Goal: Task Accomplishment & Management: Manage account settings

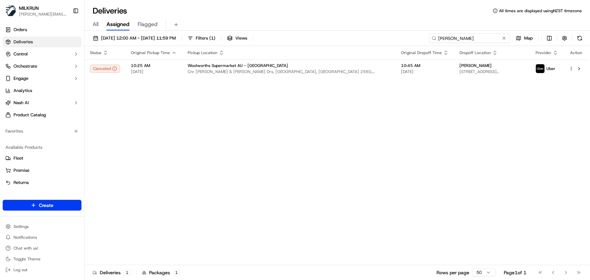
drag, startPoint x: 464, startPoint y: 37, endPoint x: 200, endPoint y: 18, distance: 265.2
click at [204, 18] on div "Deliveries All times are displayed using NZST timezone All Assigned Flagged 19/…" at bounding box center [338, 140] width 506 height 280
paste input "kym laughlin"
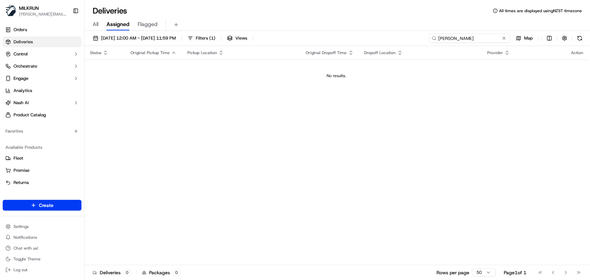
type input "kym laughlin"
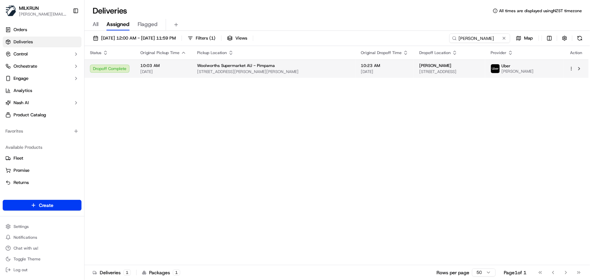
click at [306, 68] on div "Woolworths Supermarket AU - Pimpama" at bounding box center [273, 65] width 153 height 5
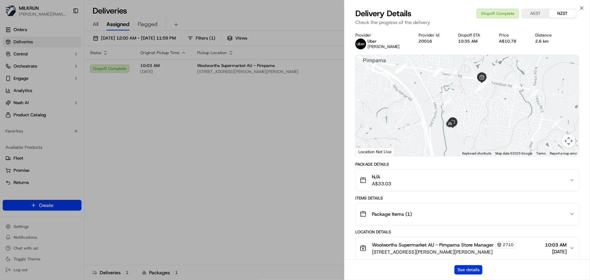
click at [474, 271] on button "See details" at bounding box center [469, 269] width 28 height 9
click at [582, 9] on icon "button" at bounding box center [581, 7] width 5 height 5
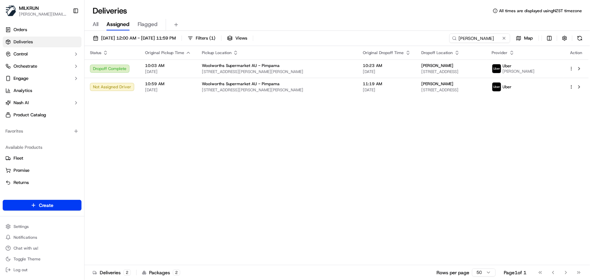
click at [319, 155] on div "Status Original Pickup Time Pickup Location Original Dropoff Time Dropoff Locat…" at bounding box center [337, 155] width 504 height 219
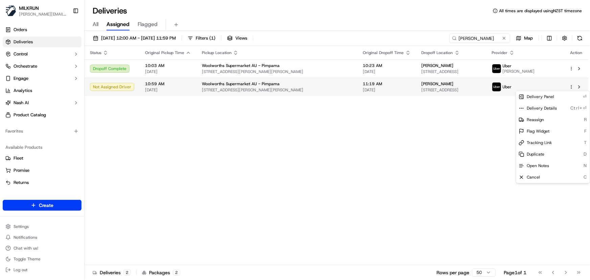
click at [572, 86] on html "MILKRUN irene.salaivao@woolworths.co.nz Toggle Sidebar Orders Deliveries Contro…" at bounding box center [295, 140] width 590 height 280
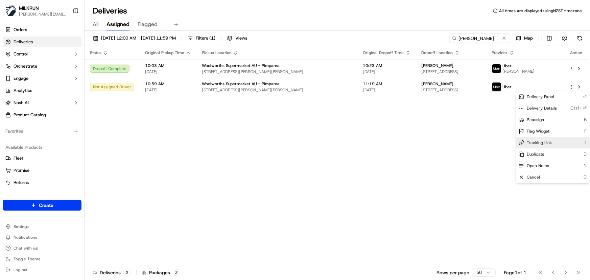
click at [534, 141] on span "Tracking Link" at bounding box center [539, 142] width 25 height 5
click at [359, 155] on html "MILKRUN irene.salaivao@woolworths.co.nz Toggle Sidebar Orders Deliveries Contro…" at bounding box center [295, 140] width 590 height 280
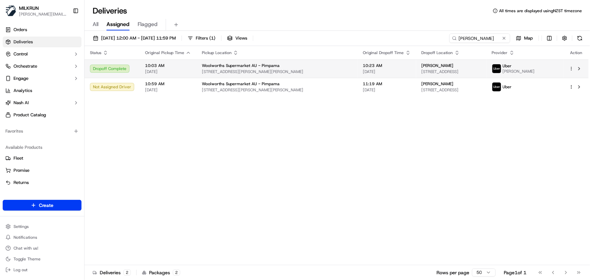
click at [363, 65] on span "10:23 AM" at bounding box center [387, 65] width 48 height 5
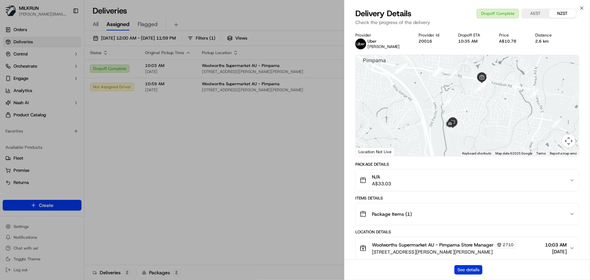
click at [464, 271] on button "See details" at bounding box center [469, 269] width 28 height 9
click at [580, 7] on icon "button" at bounding box center [581, 7] width 5 height 5
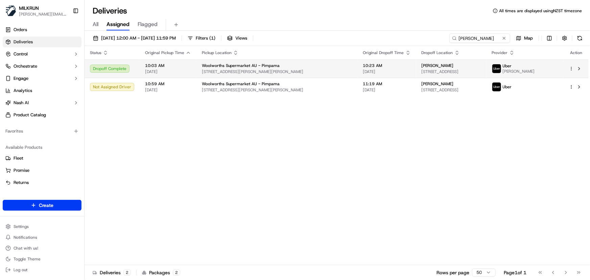
click at [261, 62] on td "Woolworths Supermarket AU - Pimpama 28 Dixon Dr, Pimpama, QLD 4209, AU" at bounding box center [277, 69] width 161 height 18
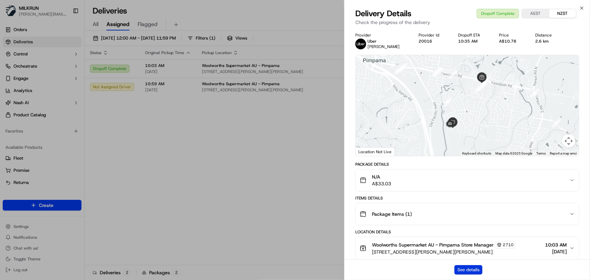
click at [466, 267] on button "See details" at bounding box center [469, 269] width 28 height 9
click at [580, 9] on icon "button" at bounding box center [581, 7] width 5 height 5
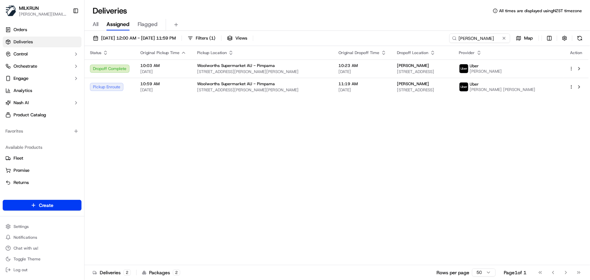
click at [220, 161] on div "Status Original Pickup Time Pickup Location Original Dropoff Time Dropoff Locat…" at bounding box center [337, 155] width 504 height 219
click at [186, 151] on div "Status Original Pickup Time Pickup Location Original Dropoff Time Dropoff Locat…" at bounding box center [337, 155] width 504 height 219
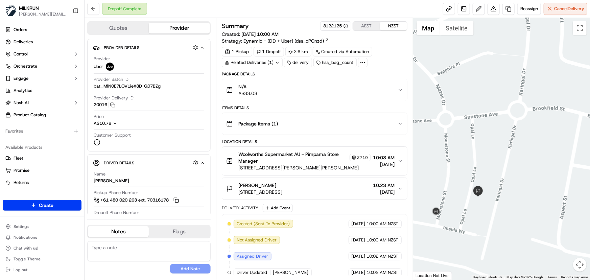
drag, startPoint x: 450, startPoint y: 242, endPoint x: 476, endPoint y: 211, distance: 40.5
click at [476, 211] on div at bounding box center [501, 149] width 177 height 262
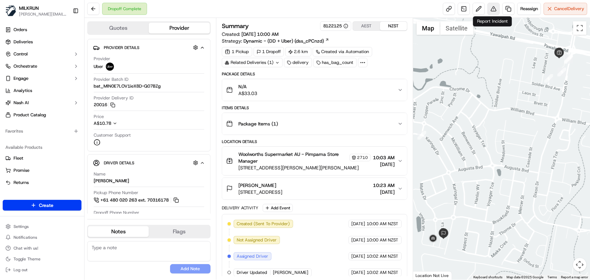
click at [489, 10] on button at bounding box center [494, 9] width 12 height 12
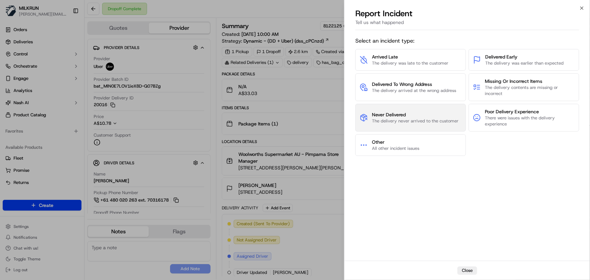
click at [404, 115] on span "Never Delivered" at bounding box center [415, 114] width 87 height 7
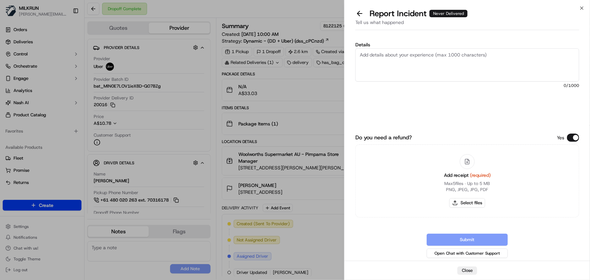
click at [419, 60] on textarea "Details" at bounding box center [467, 64] width 224 height 33
type textarea "Customer did not receive order and no POD uploaded. Please refund $38.03."
click at [466, 204] on button "Select files" at bounding box center [468, 202] width 36 height 9
type input "C:\fakepath\Screenshot 2025-09-19 105731.png"
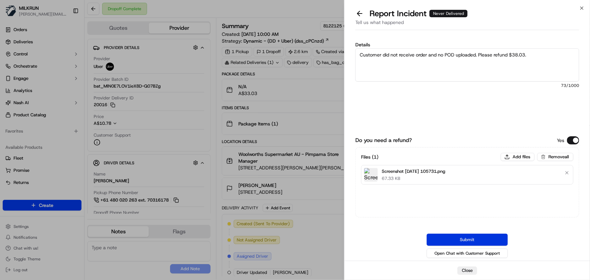
click at [484, 236] on button "Submit" at bounding box center [467, 240] width 81 height 12
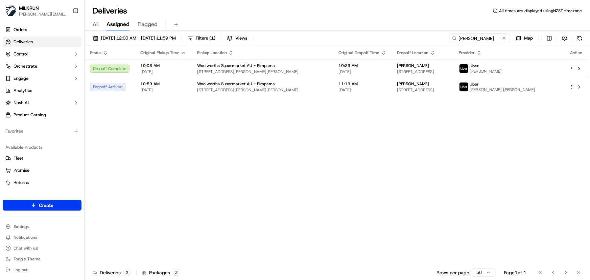
click at [139, 156] on div "Status Original Pickup Time Pickup Location Original Dropoff Time Dropoff Locat…" at bounding box center [337, 155] width 504 height 219
click at [194, 90] on td "Woolworths Supermarket AU - Pimpama 28 Dixon Dr, Pimpama, QLD 4209, AU" at bounding box center [263, 87] width 142 height 18
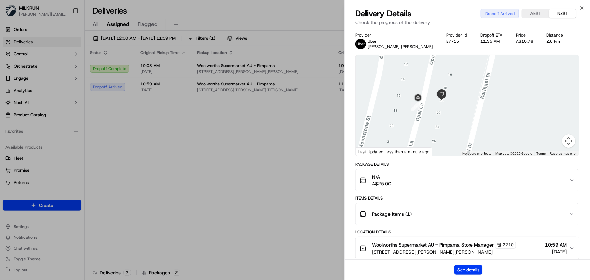
drag, startPoint x: 446, startPoint y: 87, endPoint x: 440, endPoint y: 151, distance: 63.9
click at [440, 151] on div at bounding box center [467, 105] width 223 height 101
click at [580, 7] on icon "button" at bounding box center [581, 7] width 5 height 5
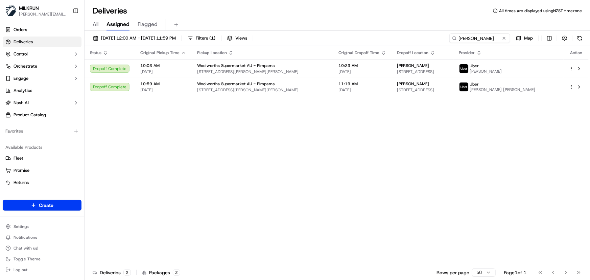
drag, startPoint x: 151, startPoint y: 125, endPoint x: 174, endPoint y: 120, distance: 23.6
click at [151, 125] on div "Status Original Pickup Time Pickup Location Original Dropoff Time Dropoff Locat…" at bounding box center [337, 155] width 504 height 219
drag, startPoint x: 487, startPoint y: 40, endPoint x: 128, endPoint y: 51, distance: 359.4
click at [134, 48] on div "19/09/2025 12:00 AM - 19/09/2025 11:59 PM Filters ( 1 ) Views kym laughlin Map …" at bounding box center [338, 156] width 506 height 251
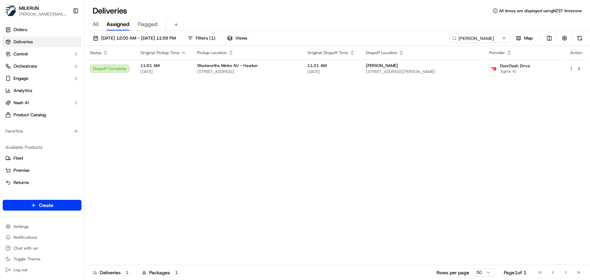
click at [292, 177] on div "Status Original Pickup Time Pickup Location Original Dropoff Time Dropoff Locat…" at bounding box center [337, 155] width 504 height 219
drag, startPoint x: 164, startPoint y: 139, endPoint x: 205, endPoint y: 91, distance: 62.6
click at [165, 138] on div "Status Original Pickup Time Pickup Location Original Dropoff Time Dropoff Locat…" at bounding box center [337, 155] width 504 height 219
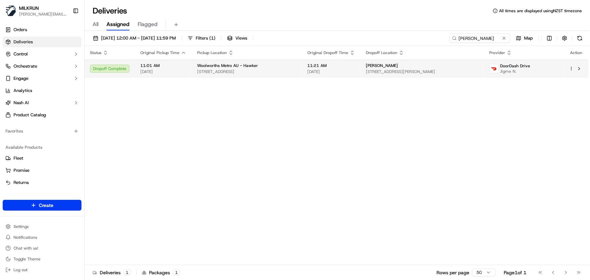
click at [216, 75] on td "Woolworths Metro AU - Hawker 1 Hawker Pl, Hawker, ACT 2614, AU" at bounding box center [247, 69] width 110 height 18
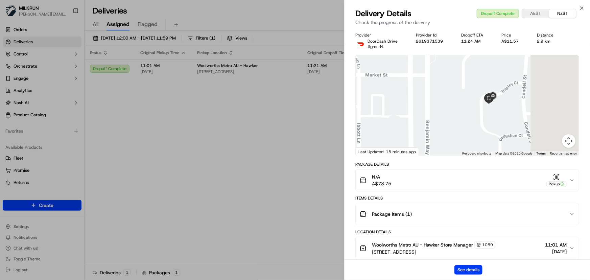
drag, startPoint x: 570, startPoint y: 101, endPoint x: 481, endPoint y: 134, distance: 94.8
click at [482, 136] on div at bounding box center [467, 105] width 223 height 101
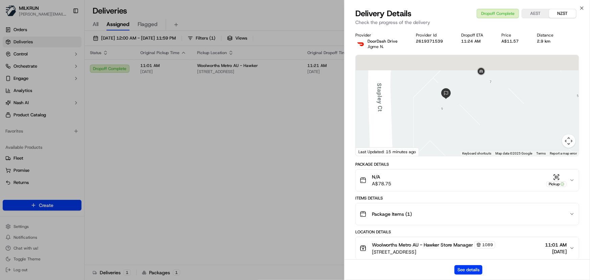
drag, startPoint x: 487, startPoint y: 89, endPoint x: 519, endPoint y: 158, distance: 76.4
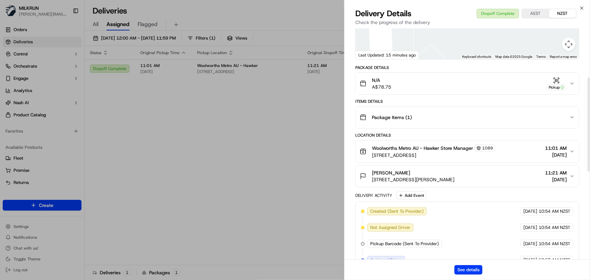
scroll to position [123, 0]
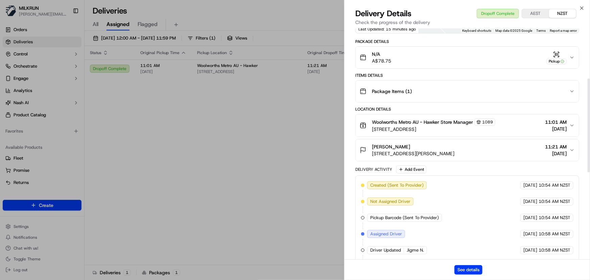
click at [466, 152] on div "Liz Gordon 7 Stapley Ct, Belconnen, ACT 2617, AU 11:21 AM 19/09/2025" at bounding box center [465, 150] width 210 height 14
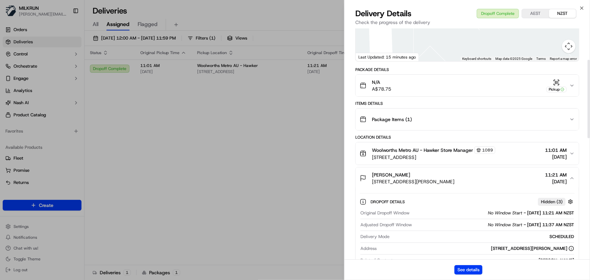
scroll to position [92, 0]
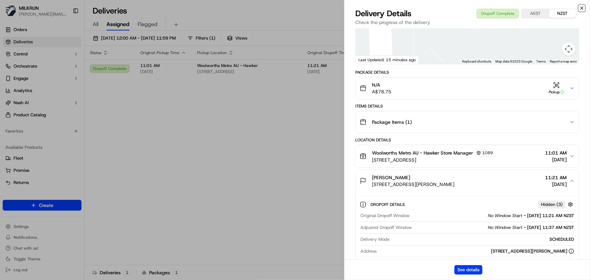
click at [581, 7] on icon "button" at bounding box center [581, 7] width 5 height 5
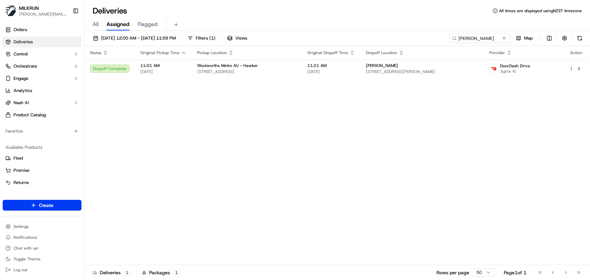
drag, startPoint x: 205, startPoint y: 182, endPoint x: 135, endPoint y: 58, distance: 141.9
click at [203, 177] on div "Status Original Pickup Time Pickup Location Original Dropoff Time Dropoff Locat…" at bounding box center [337, 155] width 504 height 219
drag, startPoint x: 488, startPoint y: 37, endPoint x: -14, endPoint y: 0, distance: 502.6
click at [0, 0] on html "MILKRUN irene.salaivao@woolworths.co.nz Toggle Sidebar Orders Deliveries Contro…" at bounding box center [295, 140] width 590 height 280
paste input "[PERSON_NAME]"
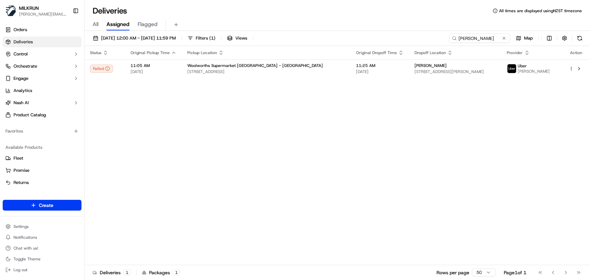
click at [257, 151] on div "Status Original Pickup Time Pickup Location Original Dropoff Time Dropoff Locat…" at bounding box center [337, 155] width 504 height 219
click at [573, 70] on html "MILKRUN irene.salaivao@woolworths.co.nz Toggle Sidebar Orders Deliveries Contro…" at bounding box center [295, 140] width 590 height 280
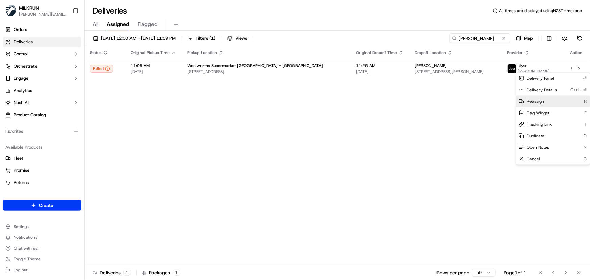
click at [549, 102] on div "Reassign R" at bounding box center [553, 102] width 74 height 12
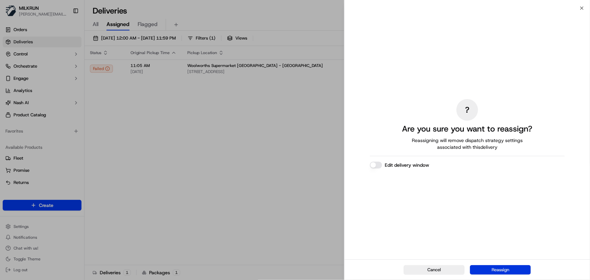
click at [497, 271] on button "Reassign" at bounding box center [500, 269] width 61 height 9
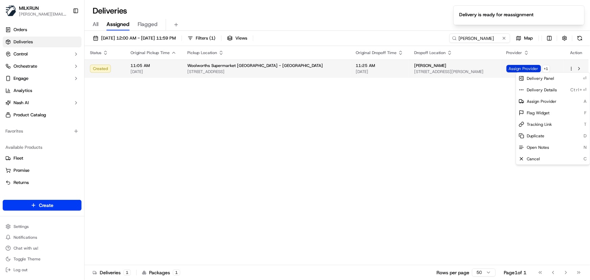
click at [521, 69] on span "Assign Provider" at bounding box center [524, 68] width 35 height 7
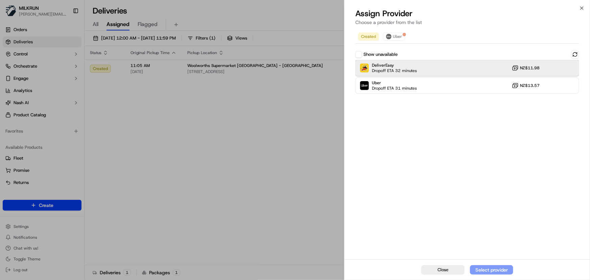
click at [450, 69] on div "DeliverEasy Dropoff ETA 32 minutes NZ$11.98" at bounding box center [467, 68] width 224 height 16
click at [494, 271] on div "Assign Provider" at bounding box center [491, 270] width 33 height 7
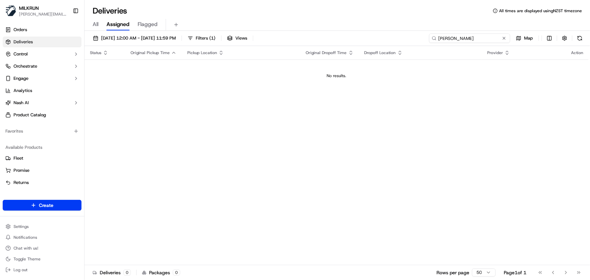
click at [494, 39] on input "[PERSON_NAME]" at bounding box center [469, 37] width 81 height 9
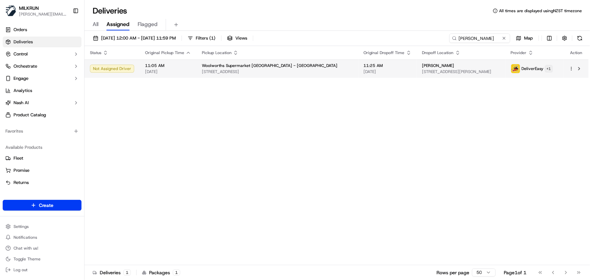
click at [550, 69] on html "MILKRUN irene.salaivao@woolworths.co.nz Toggle Sidebar Orders Deliveries Contro…" at bounding box center [295, 140] width 590 height 280
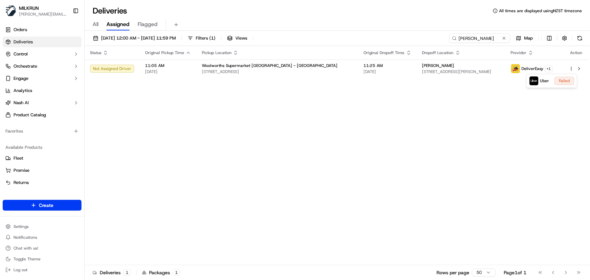
click at [247, 186] on html "MILKRUN irene.salaivao@woolworths.co.nz Toggle Sidebar Orders Deliveries Contro…" at bounding box center [295, 140] width 590 height 280
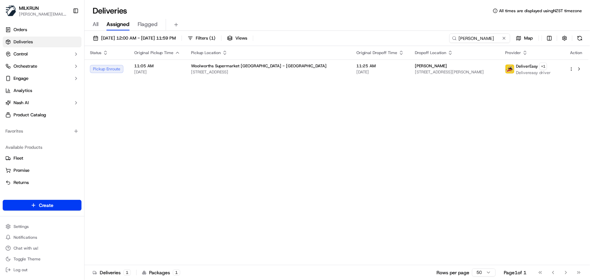
click at [171, 106] on div "Status Original Pickup Time Pickup Location Original Dropoff Time Dropoff Locat…" at bounding box center [337, 155] width 504 height 219
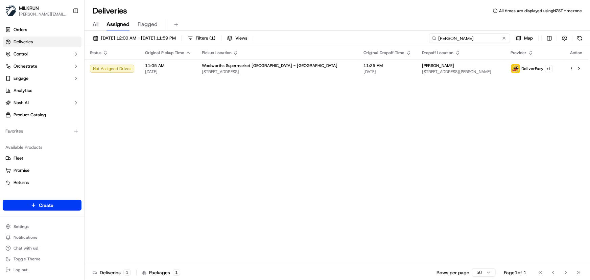
drag, startPoint x: 495, startPoint y: 36, endPoint x: 52, endPoint y: 13, distance: 443.7
click at [52, 13] on div "MILKRUN irene.salaivao@woolworths.co.nz Toggle Sidebar Orders Deliveries Contro…" at bounding box center [295, 140] width 590 height 280
paste input "5959504f-a514-40e9-ba06-659317e633f0"
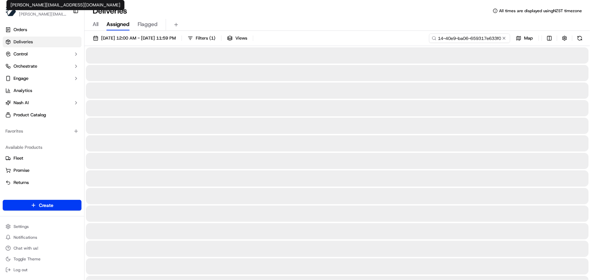
type input "5959504f-a514-40e9-ba06-659317e633f0"
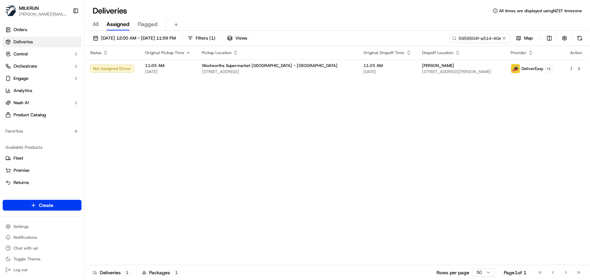
click at [348, 179] on div "Status Original Pickup Time Pickup Location Original Dropoff Time Dropoff Locat…" at bounding box center [337, 155] width 504 height 219
click at [553, 70] on html "[PERSON_NAME] [PERSON_NAME][EMAIL_ADDRESS][DOMAIN_NAME] Toggle Sidebar Orders D…" at bounding box center [295, 140] width 590 height 280
click at [335, 177] on html "MILKRUN irene.salaivao@woolworths.co.nz Toggle Sidebar Orders Deliveries Contro…" at bounding box center [295, 140] width 590 height 280
click at [150, 133] on div "Status Original Pickup Time Pickup Location Original Dropoff Time Dropoff Locat…" at bounding box center [337, 155] width 504 height 219
click at [551, 71] on html "[PERSON_NAME] [PERSON_NAME][EMAIL_ADDRESS][DOMAIN_NAME] Toggle Sidebar Orders D…" at bounding box center [295, 140] width 590 height 280
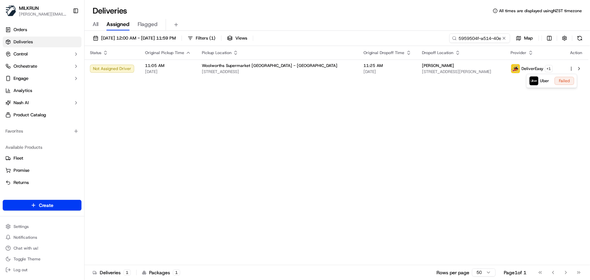
click at [324, 179] on html "MILKRUN irene.salaivao@woolworths.co.nz Toggle Sidebar Orders Deliveries Contro…" at bounding box center [295, 140] width 590 height 280
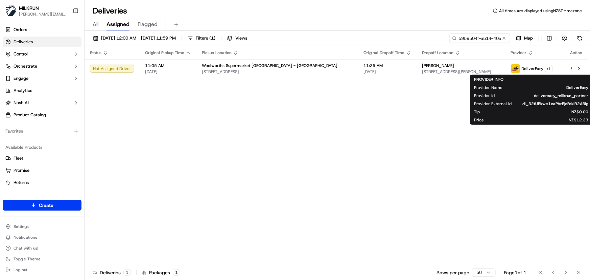
click at [332, 152] on div "Status Original Pickup Time Pickup Location Original Dropoff Time Dropoff Locat…" at bounding box center [337, 155] width 504 height 219
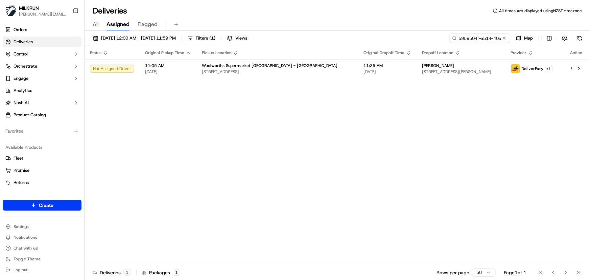
click at [135, 147] on div "Status Original Pickup Time Pickup Location Original Dropoff Time Dropoff Locat…" at bounding box center [337, 155] width 504 height 219
click at [549, 70] on html "[PERSON_NAME] [PERSON_NAME][EMAIL_ADDRESS][DOMAIN_NAME] Toggle Sidebar Orders D…" at bounding box center [295, 140] width 590 height 280
click at [387, 144] on html "[PERSON_NAME] [PERSON_NAME][EMAIL_ADDRESS][DOMAIN_NAME] Toggle Sidebar Orders D…" at bounding box center [295, 140] width 590 height 280
click at [548, 70] on html "[PERSON_NAME] [PERSON_NAME][EMAIL_ADDRESS][DOMAIN_NAME] Toggle Sidebar Orders D…" at bounding box center [295, 140] width 590 height 280
click at [385, 116] on html "[PERSON_NAME] [PERSON_NAME][EMAIL_ADDRESS][DOMAIN_NAME] Toggle Sidebar Orders D…" at bounding box center [295, 140] width 590 height 280
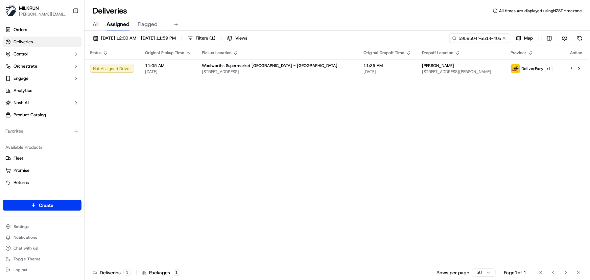
click at [181, 142] on div "Status Original Pickup Time Pickup Location Original Dropoff Time Dropoff Locat…" at bounding box center [337, 155] width 504 height 219
click at [522, 157] on div "Status Original Pickup Time Pickup Location Original Dropoff Time Dropoff Locat…" at bounding box center [337, 155] width 504 height 219
click at [552, 70] on html "MILKRUN irene.salaivao@woolworths.co.nz Toggle Sidebar Orders Deliveries Contro…" at bounding box center [295, 140] width 590 height 280
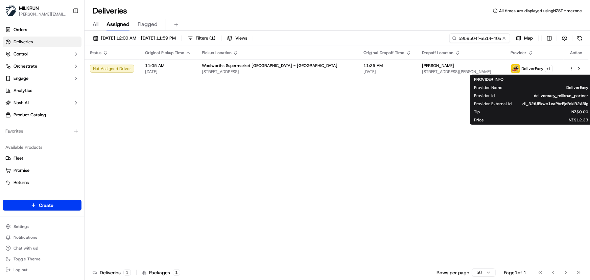
click at [487, 179] on html "MILKRUN irene.salaivao@woolworths.co.nz Toggle Sidebar Orders Deliveries Contro…" at bounding box center [295, 140] width 590 height 280
click at [490, 169] on div "Status Original Pickup Time Pickup Location Original Dropoff Time Dropoff Locat…" at bounding box center [337, 155] width 504 height 219
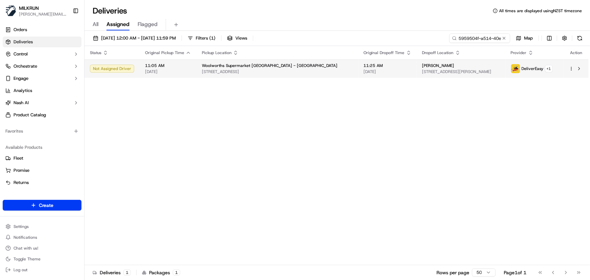
click at [571, 68] on html "MILKRUN irene.salaivao@woolworths.co.nz Toggle Sidebar Orders Deliveries Contro…" at bounding box center [295, 140] width 590 height 280
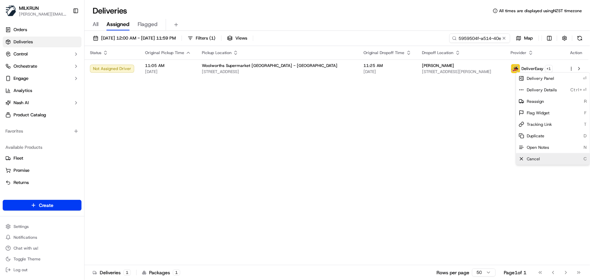
click at [537, 161] on span "Cancel" at bounding box center [533, 158] width 13 height 5
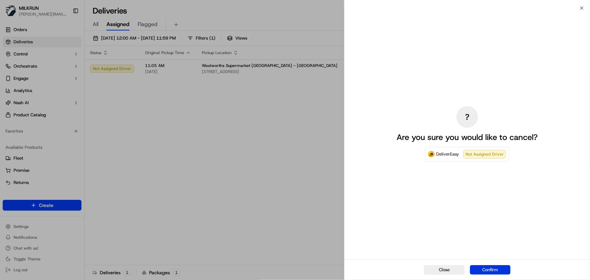
click at [481, 270] on button "Confirm" at bounding box center [490, 269] width 41 height 9
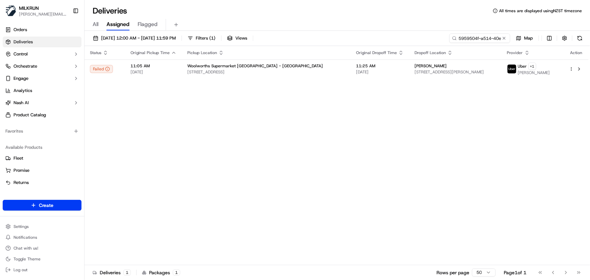
click at [395, 172] on div "Status Original Pickup Time Pickup Location Original Dropoff Time Dropoff Locat…" at bounding box center [337, 155] width 504 height 219
click at [151, 152] on div "Status Original Pickup Time Pickup Location Original Dropoff Time Dropoff Locat…" at bounding box center [337, 155] width 504 height 219
click at [144, 133] on div "Status Original Pickup Time Pickup Location Original Dropoff Time Dropoff Locat…" at bounding box center [337, 155] width 504 height 219
click at [185, 140] on div "Status Original Pickup Time Pickup Location Original Dropoff Time Dropoff Locat…" at bounding box center [337, 155] width 504 height 219
click at [276, 163] on div "Status Original Pickup Time Pickup Location Original Dropoff Time Dropoff Locat…" at bounding box center [337, 155] width 504 height 219
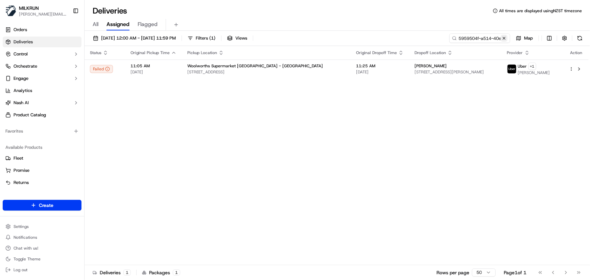
click at [504, 41] on button at bounding box center [504, 38] width 7 height 7
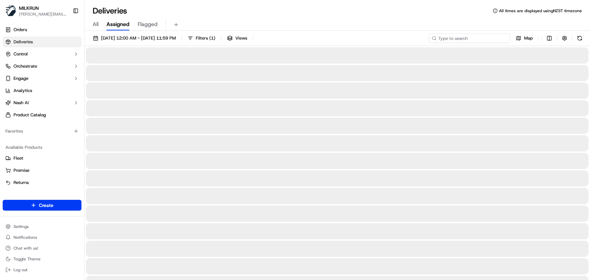
click at [476, 39] on input at bounding box center [469, 37] width 81 height 9
paste input "Grace Bedford"
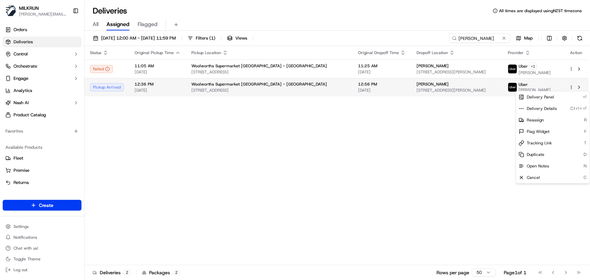
click at [571, 87] on html "MILKRUN irene.salaivao@woolworths.co.nz Toggle Sidebar Orders Deliveries Contro…" at bounding box center [295, 140] width 590 height 280
click at [547, 140] on div "Tracking Link T" at bounding box center [553, 143] width 74 height 12
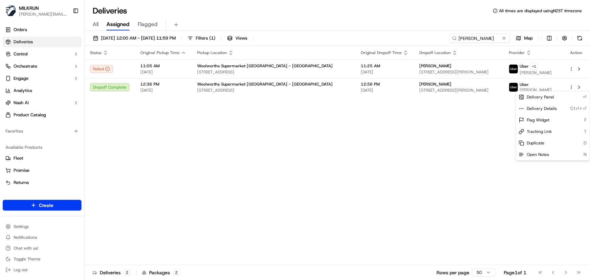
click at [216, 137] on html "MILKRUN irene.salaivao@woolworths.co.nz Toggle Sidebar Orders Deliveries Contro…" at bounding box center [295, 140] width 590 height 280
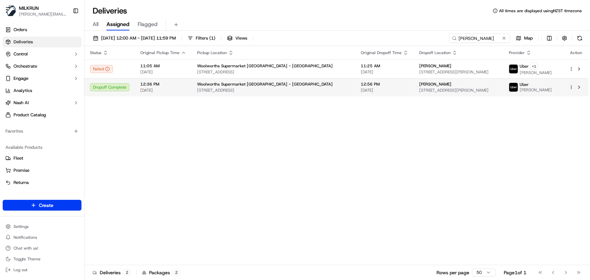
click at [248, 86] on span "Woolworths Supermarket NZ - Dinsdale" at bounding box center [265, 84] width 136 height 5
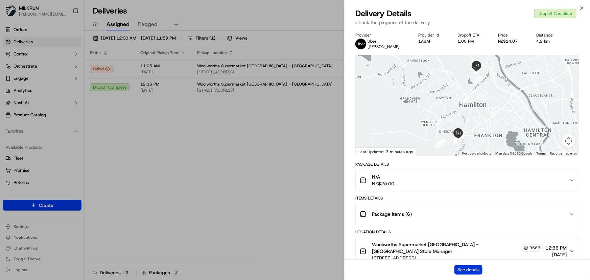
click at [480, 265] on button "See details" at bounding box center [469, 269] width 28 height 9
click at [581, 10] on icon "button" at bounding box center [581, 7] width 5 height 5
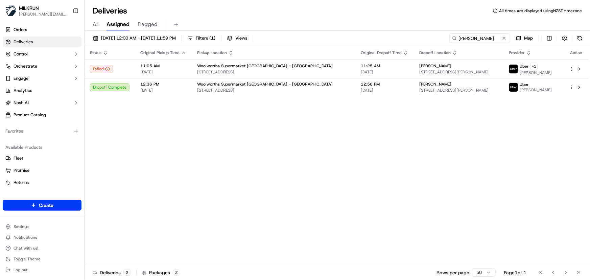
click at [284, 152] on div "Status Original Pickup Time Pickup Location Original Dropoff Time Dropoff Locat…" at bounding box center [337, 155] width 504 height 219
drag, startPoint x: 488, startPoint y: 38, endPoint x: 69, endPoint y: 20, distance: 419.8
click at [70, 21] on div "MILKRUN irene.salaivao@woolworths.co.nz Toggle Sidebar Orders Deliveries Contro…" at bounding box center [295, 140] width 590 height 280
paste input "Leisa kaal"
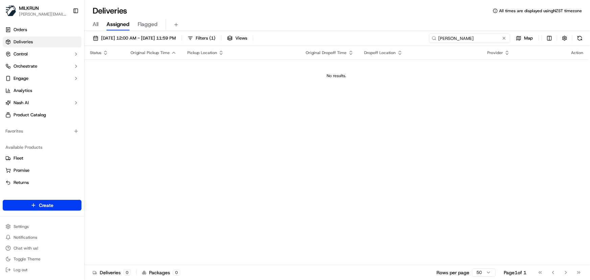
type input "Leisa kaal"
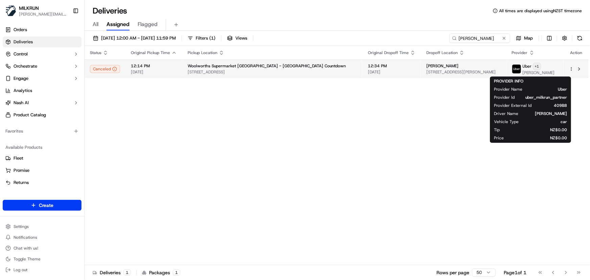
click at [535, 68] on html "MILKRUN irene.salaivao@woolworths.co.nz Toggle Sidebar Orders Deliveries Contro…" at bounding box center [295, 140] width 590 height 280
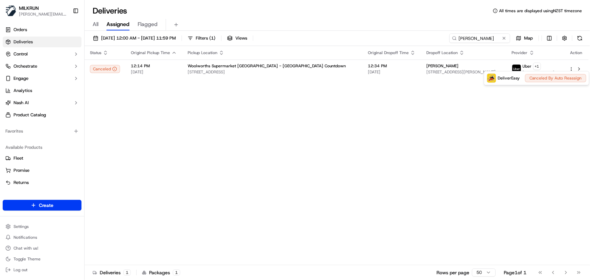
click at [443, 134] on html "MILKRUN irene.salaivao@woolworths.co.nz Toggle Sidebar Orders Deliveries Contro…" at bounding box center [295, 140] width 590 height 280
click at [359, 151] on div "Status Original Pickup Time Pickup Location Original Dropoff Time Dropoff Locat…" at bounding box center [337, 155] width 504 height 219
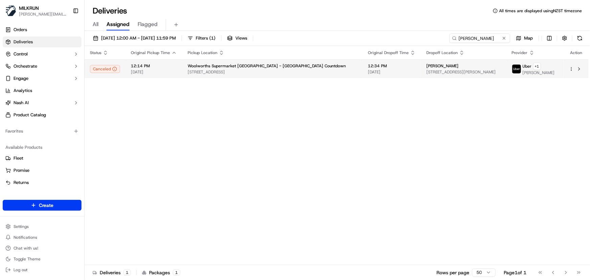
click at [572, 68] on html "MILKRUN irene.salaivao@woolworths.co.nz Toggle Sidebar Orders Deliveries Contro…" at bounding box center [295, 140] width 590 height 280
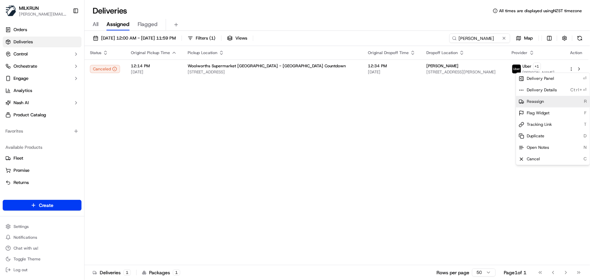
click at [551, 104] on div "Reassign R" at bounding box center [553, 102] width 74 height 12
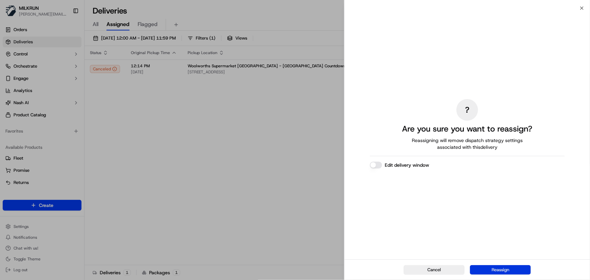
click at [502, 269] on button "Reassign" at bounding box center [500, 269] width 61 height 9
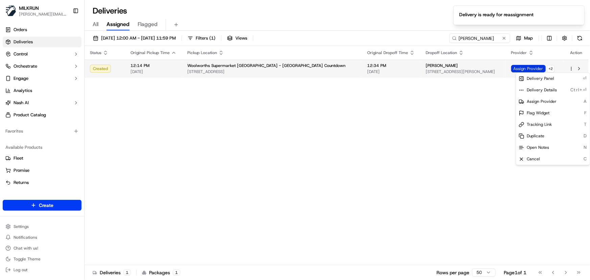
click at [512, 67] on span "Assign Provider" at bounding box center [528, 68] width 35 height 7
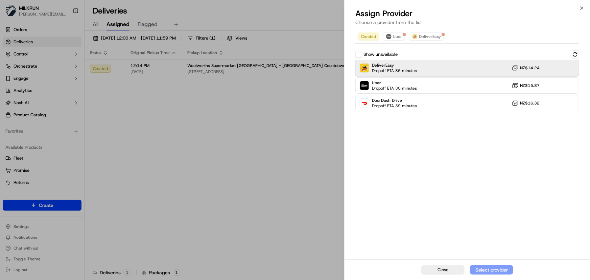
click at [437, 66] on div "DeliverEasy Dropoff ETA 36 minutes NZ$14.24" at bounding box center [467, 68] width 224 height 16
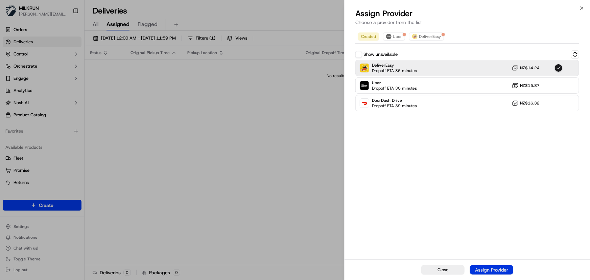
click at [502, 273] on div "Assign Provider" at bounding box center [491, 270] width 33 height 7
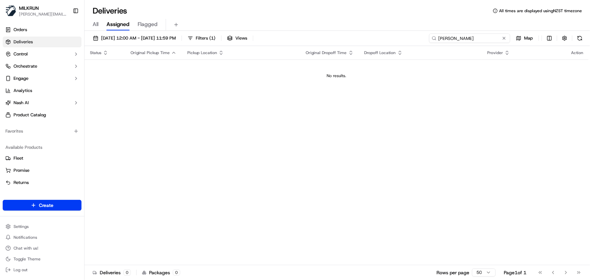
click at [487, 38] on input "Leisa kaal" at bounding box center [469, 37] width 81 height 9
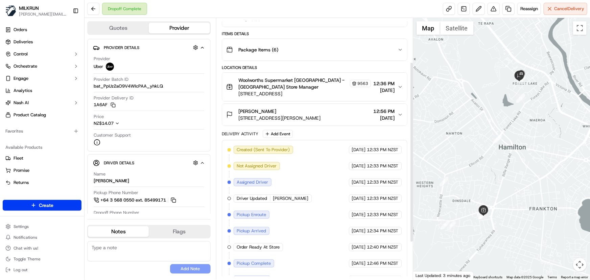
scroll to position [92, 0]
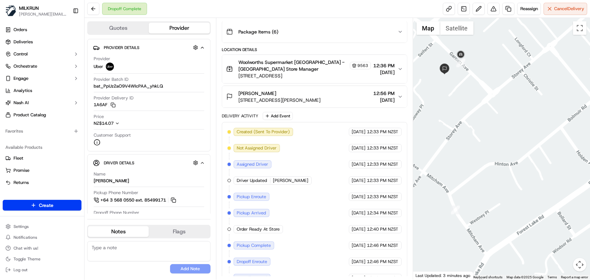
drag, startPoint x: 548, startPoint y: 89, endPoint x: 463, endPoint y: 73, distance: 86.8
click at [463, 73] on div at bounding box center [501, 149] width 177 height 262
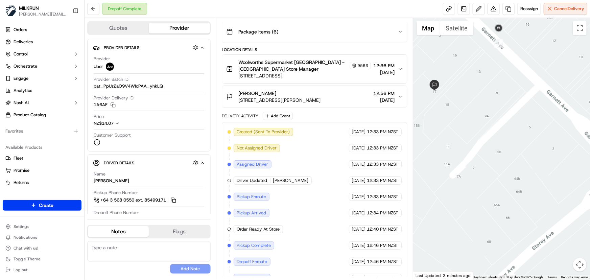
drag, startPoint x: 461, startPoint y: 76, endPoint x: 504, endPoint y: 90, distance: 45.4
click at [504, 90] on div at bounding box center [501, 149] width 177 height 262
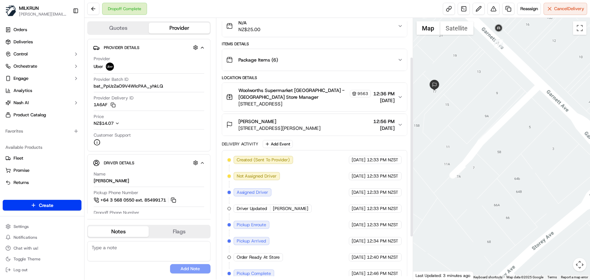
scroll to position [56, 0]
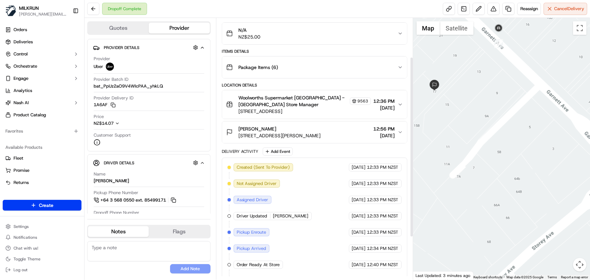
click at [321, 137] on span "[STREET_ADDRESS][PERSON_NAME]" at bounding box center [279, 135] width 83 height 7
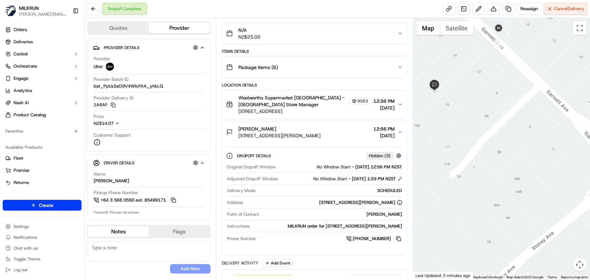
click at [321, 137] on span "[STREET_ADDRESS][PERSON_NAME]" at bounding box center [279, 135] width 83 height 7
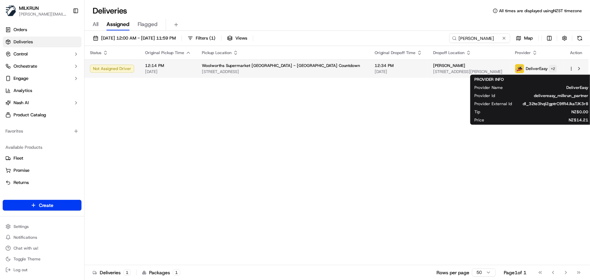
click at [548, 69] on html "[PERSON_NAME] [PERSON_NAME][EMAIL_ADDRESS][DOMAIN_NAME] Toggle Sidebar Orders D…" at bounding box center [295, 140] width 590 height 280
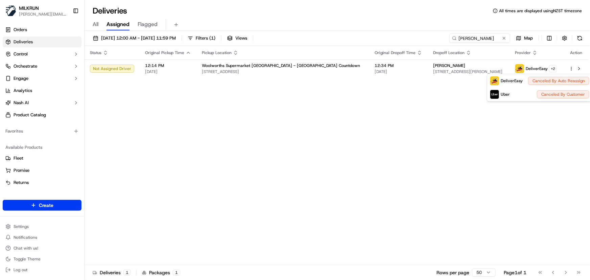
click at [278, 181] on html "MILKRUN irene.salaivao@woolworths.co.nz Toggle Sidebar Orders Deliveries Contro…" at bounding box center [295, 140] width 590 height 280
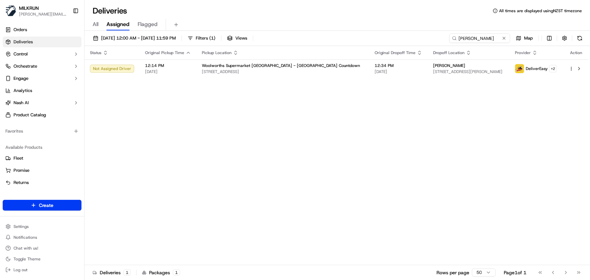
click at [161, 143] on div "Status Original Pickup Time Pickup Location Original Dropoff Time Dropoff Locat…" at bounding box center [337, 155] width 504 height 219
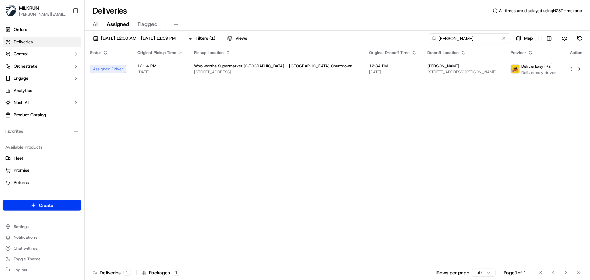
drag, startPoint x: 487, startPoint y: 39, endPoint x: 350, endPoint y: 22, distance: 138.0
click at [350, 22] on div "Deliveries All times are displayed using NZST timezone All Assigned Flagged [DA…" at bounding box center [338, 140] width 506 height 280
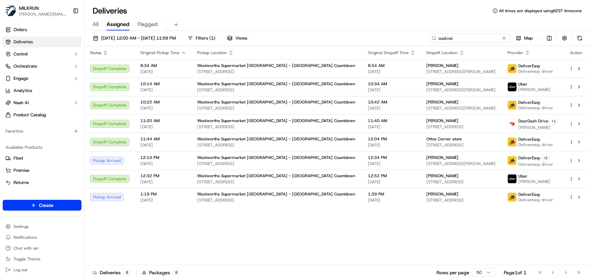
drag, startPoint x: 462, startPoint y: 37, endPoint x: 61, endPoint y: 7, distance: 401.9
click at [64, 10] on div "[PERSON_NAME] [PERSON_NAME][EMAIL_ADDRESS][DOMAIN_NAME] Toggle Sidebar Orders D…" at bounding box center [295, 140] width 590 height 280
paste input "[PERSON_NAME]"
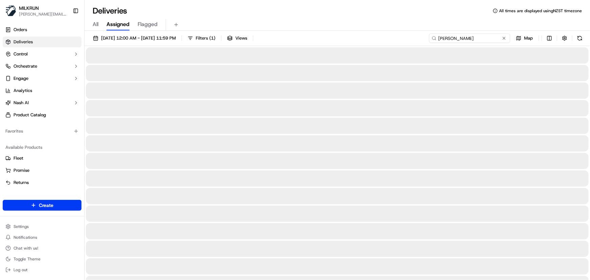
type input "Tyrone Anthony purcell"
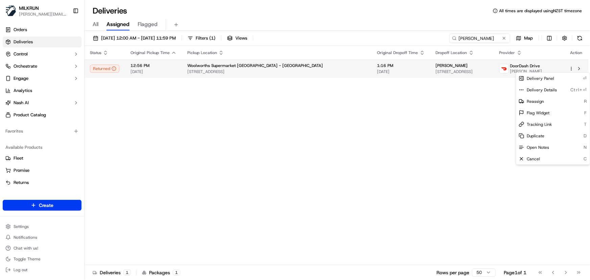
click at [572, 70] on html "MILKRUN irene.salaivao@woolworths.co.nz Toggle Sidebar Orders Deliveries Contro…" at bounding box center [295, 140] width 590 height 280
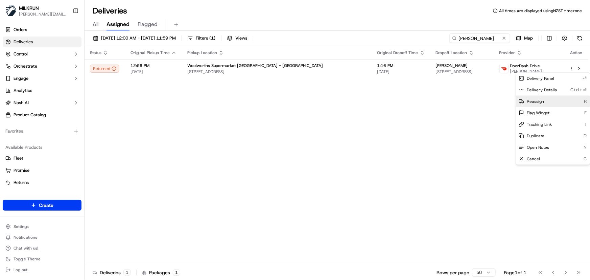
click at [546, 101] on div "Reassign R" at bounding box center [553, 102] width 74 height 12
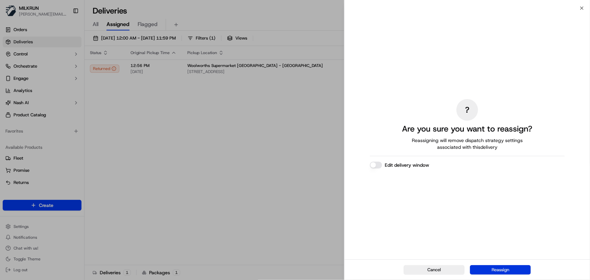
click at [506, 273] on button "Reassign" at bounding box center [500, 269] width 61 height 9
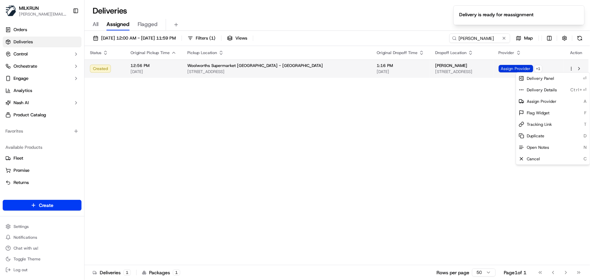
click at [509, 70] on span "Assign Provider" at bounding box center [516, 68] width 35 height 7
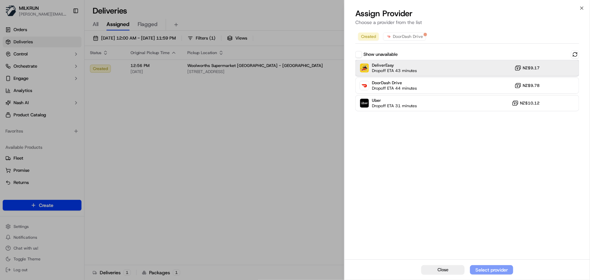
click at [421, 68] on div "DeliverEasy Dropoff ETA 43 minutes NZ$9.17" at bounding box center [467, 68] width 224 height 16
click at [495, 268] on div "Assign Provider" at bounding box center [491, 270] width 33 height 7
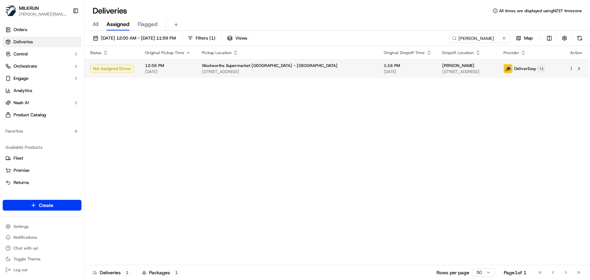
click at [544, 71] on html "MILKRUN irene.salaivao@woolworths.co.nz Toggle Sidebar Orders Deliveries Contro…" at bounding box center [295, 140] width 590 height 280
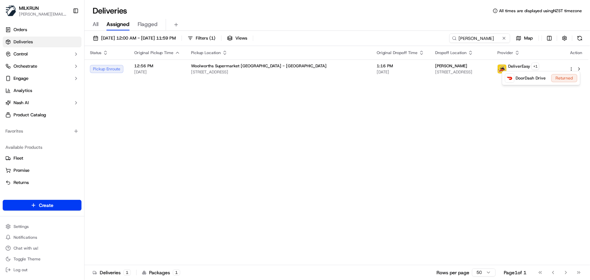
click at [506, 38] on html "MILKRUN irene.salaivao@woolworths.co.nz Toggle Sidebar Orders Deliveries Contro…" at bounding box center [295, 140] width 590 height 280
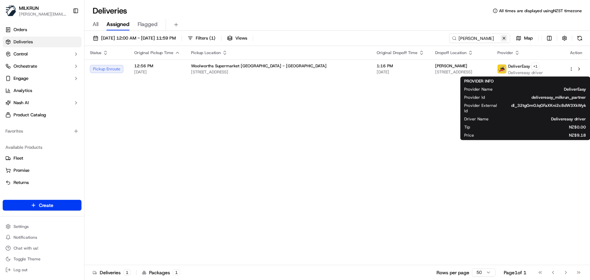
click at [505, 39] on button at bounding box center [504, 38] width 7 height 7
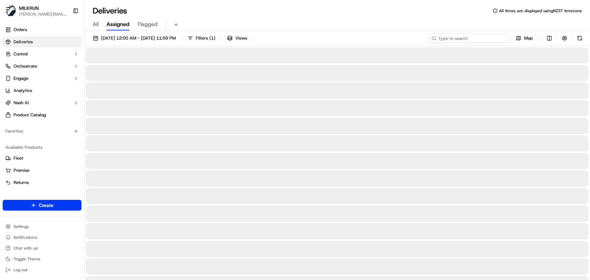
click at [483, 39] on input at bounding box center [469, 37] width 81 height 9
paste input "Leisa kaal"
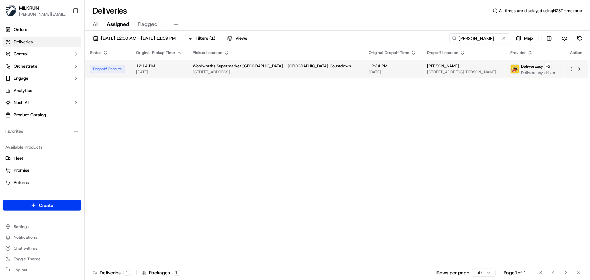
click at [369, 70] on span "[DATE]" at bounding box center [393, 71] width 48 height 5
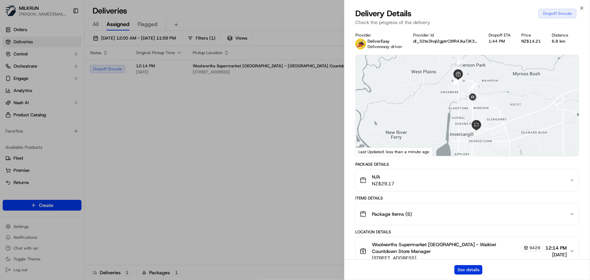
click at [466, 270] on button "See details" at bounding box center [469, 269] width 28 height 9
click at [582, 9] on icon "button" at bounding box center [581, 7] width 5 height 5
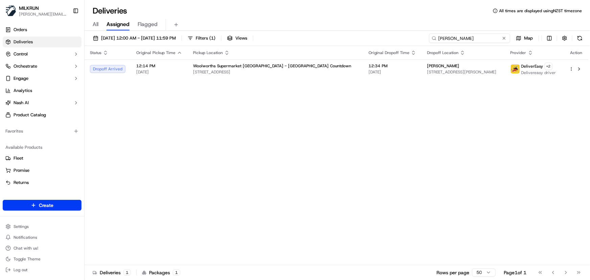
drag, startPoint x: 488, startPoint y: 38, endPoint x: 293, endPoint y: 15, distance: 196.9
click at [293, 15] on div "Deliveries All times are displayed using NZST timezone All Assigned Flagged 19/…" at bounding box center [338, 140] width 506 height 280
click at [460, 38] on input "Leisa kaal" at bounding box center [469, 37] width 81 height 9
drag, startPoint x: 467, startPoint y: 36, endPoint x: 259, endPoint y: 35, distance: 207.7
click at [259, 36] on div "19/09/2025 12:00 AM - 19/09/2025 11:59 PM Filters ( 1 ) Views Leisa kaal Map" at bounding box center [338, 39] width 506 height 13
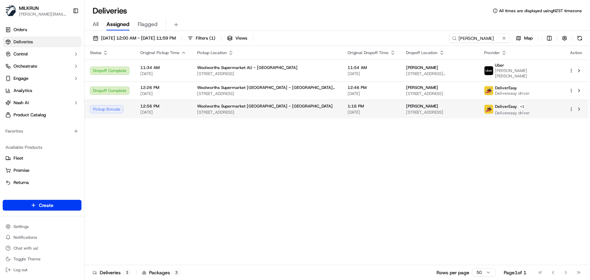
click at [283, 110] on span "76 Quay St, Auckland, Auckland 1010, NZ" at bounding box center [267, 112] width 140 height 5
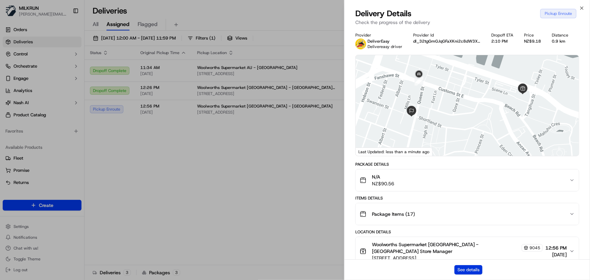
click at [465, 270] on button "See details" at bounding box center [469, 269] width 28 height 9
click at [582, 8] on icon "button" at bounding box center [582, 8] width 3 height 3
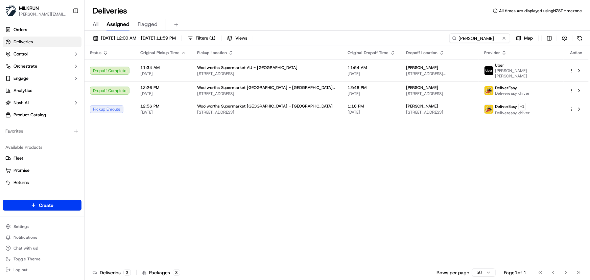
click at [282, 175] on div "Status Original Pickup Time Pickup Location Original Dropoff Time Dropoff Locat…" at bounding box center [337, 155] width 504 height 219
click at [481, 38] on input "tyrone" at bounding box center [469, 37] width 81 height 9
type input "tyrone anthony purcell"
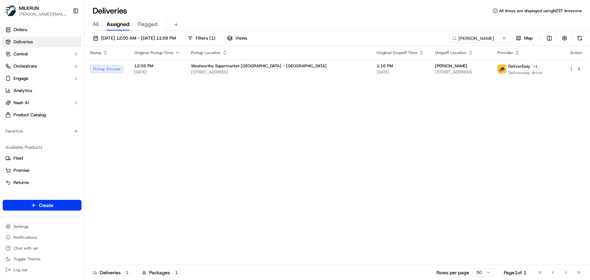
click at [309, 166] on div "Status Original Pickup Time Pickup Location Original Dropoff Time Dropoff Locat…" at bounding box center [337, 155] width 504 height 219
click at [244, 145] on div "Status Original Pickup Time Pickup Location Original Dropoff Time Dropoff Locat…" at bounding box center [337, 155] width 504 height 219
drag, startPoint x: 189, startPoint y: 110, endPoint x: 199, endPoint y: 87, distance: 24.9
click at [189, 109] on div "Status Original Pickup Time Pickup Location Original Dropoff Time Dropoff Locat…" at bounding box center [337, 155] width 504 height 219
click at [502, 38] on button at bounding box center [504, 38] width 7 height 7
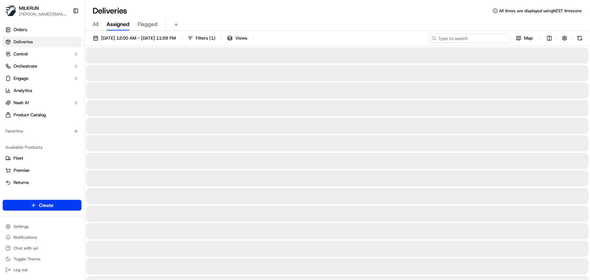
click at [476, 38] on input at bounding box center [469, 37] width 81 height 9
paste input "Makayla Muller"
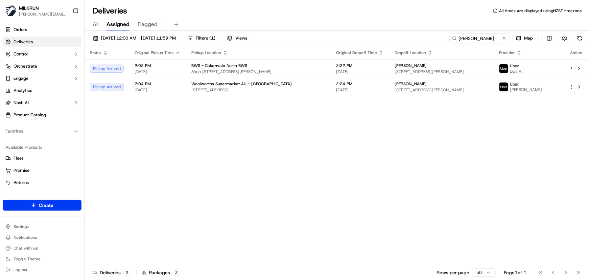
click at [397, 163] on div "Status Original Pickup Time Pickup Location Original Dropoff Time Dropoff Locat…" at bounding box center [337, 155] width 504 height 219
click at [253, 153] on div "Status Original Pickup Time Pickup Location Original Dropoff Time Dropoff Locat…" at bounding box center [337, 155] width 504 height 219
click at [304, 184] on div "Status Original Pickup Time Pickup Location Original Dropoff Time Dropoff Locat…" at bounding box center [337, 155] width 504 height 219
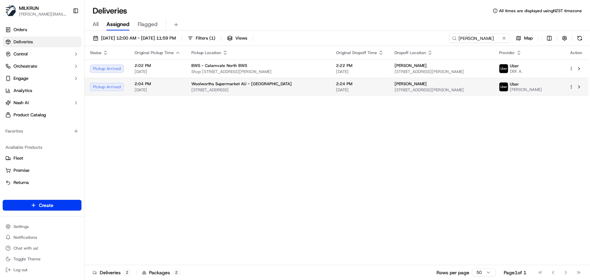
click at [571, 87] on html "MILKRUN irene.salaivao@woolworths.co.nz Toggle Sidebar Orders Deliveries Contro…" at bounding box center [295, 140] width 590 height 280
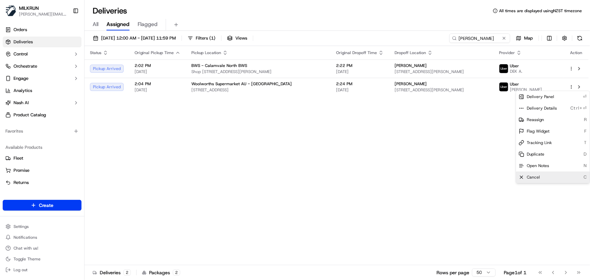
click at [534, 180] on div "Cancel C" at bounding box center [553, 177] width 74 height 12
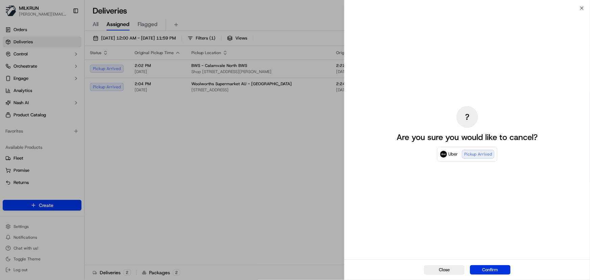
click at [494, 269] on button "Confirm" at bounding box center [490, 269] width 41 height 9
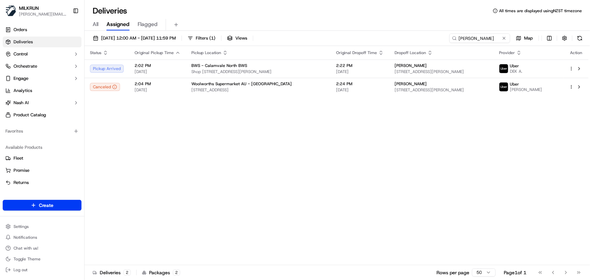
click at [275, 173] on div "Status Original Pickup Time Pickup Location Original Dropoff Time Dropoff Locat…" at bounding box center [337, 155] width 504 height 219
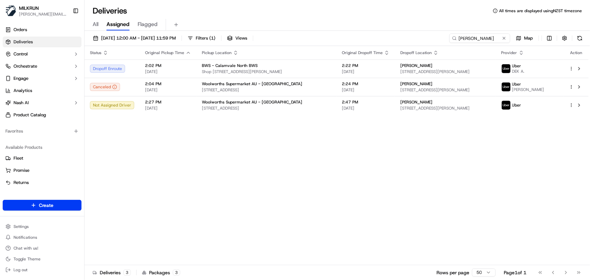
click at [252, 199] on div "Status Original Pickup Time Pickup Location Original Dropoff Time Dropoff Locat…" at bounding box center [337, 155] width 504 height 219
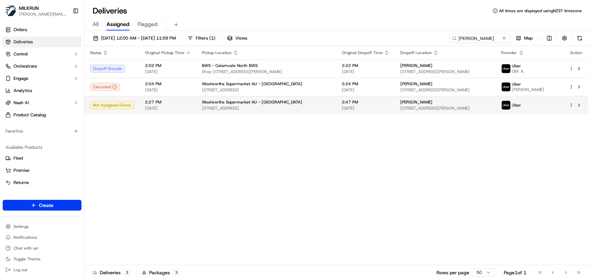
click at [572, 105] on html "MILKRUN irene.salaivao@woolworths.co.nz Toggle Sidebar Orders Deliveries Contro…" at bounding box center [295, 140] width 590 height 280
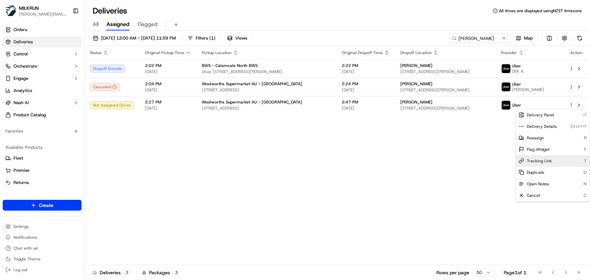
click at [549, 159] on span "Tracking Link" at bounding box center [539, 160] width 25 height 5
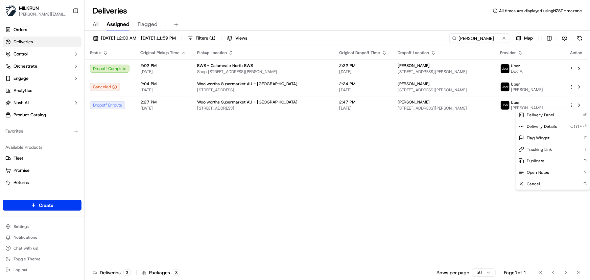
click at [240, 200] on html "MILKRUN irene.salaivao@woolworths.co.nz Toggle Sidebar Orders Deliveries Contro…" at bounding box center [295, 140] width 590 height 280
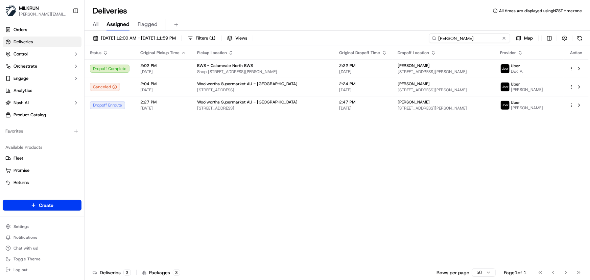
drag, startPoint x: 490, startPoint y: 37, endPoint x: 101, endPoint y: 28, distance: 388.7
click at [115, 37] on div "19/09/2025 12:00 AM - 19/09/2025 11:59 PM Filters ( 1 ) Views Makayla Muller Map" at bounding box center [338, 39] width 506 height 13
paste input "[PERSON_NAME]"
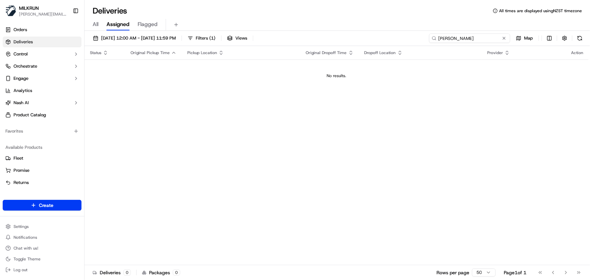
type input "[PERSON_NAME]"
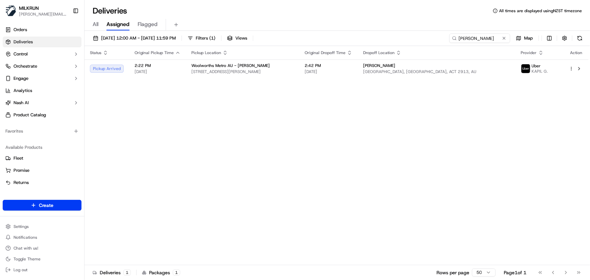
click at [277, 151] on div "Status Original Pickup Time Pickup Location Original Dropoff Time Dropoff Locat…" at bounding box center [337, 155] width 504 height 219
click at [198, 113] on div "Status Original Pickup Time Pickup Location Original Dropoff Time Dropoff Locat…" at bounding box center [337, 155] width 504 height 219
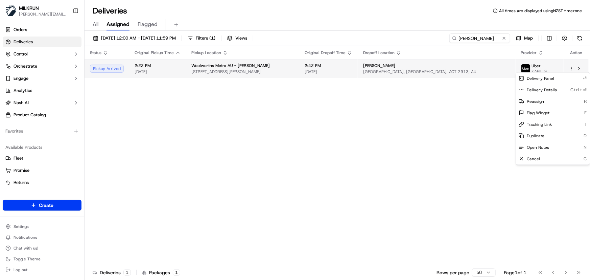
click at [571, 67] on html "MILKRUN irene.salaivao@woolworths.co.nz Toggle Sidebar Orders Deliveries Contro…" at bounding box center [295, 140] width 590 height 280
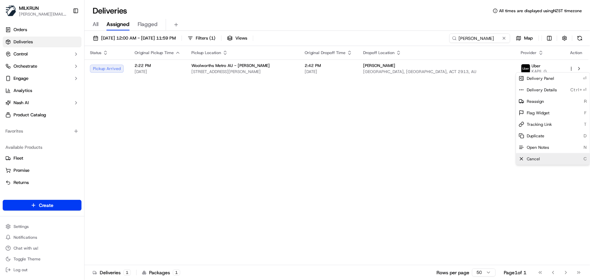
click at [537, 158] on span "Cancel" at bounding box center [533, 158] width 13 height 5
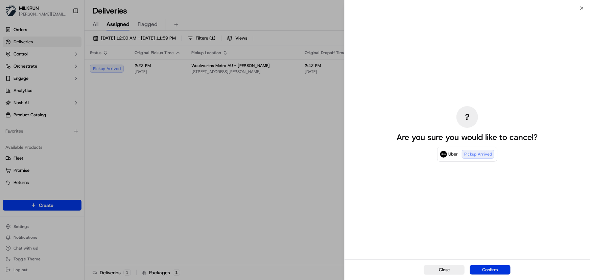
click at [484, 273] on button "Confirm" at bounding box center [490, 269] width 41 height 9
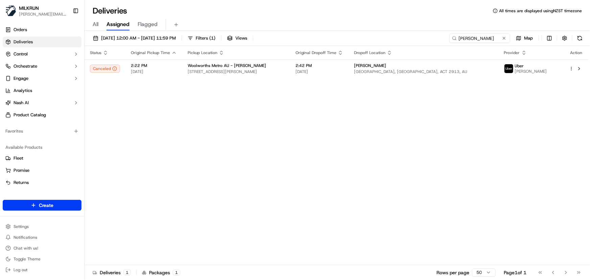
click at [258, 184] on div "Status Original Pickup Time Pickup Location Original Dropoff Time Dropoff Locat…" at bounding box center [337, 155] width 504 height 219
click at [253, 70] on span "[STREET_ADDRESS][PERSON_NAME]" at bounding box center [236, 71] width 97 height 5
click at [172, 181] on div "Status Original Pickup Time Pickup Location Original Dropoff Time Dropoff Locat…" at bounding box center [337, 155] width 504 height 219
click at [135, 115] on div "Status Original Pickup Time Pickup Location Original Dropoff Time Dropoff Locat…" at bounding box center [337, 155] width 504 height 219
click at [572, 68] on html "MILKRUN irene.salaivao@woolworths.co.nz Toggle Sidebar Orders Deliveries Contro…" at bounding box center [295, 140] width 590 height 280
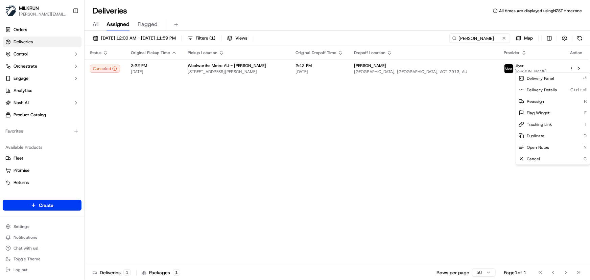
click at [463, 136] on html "MILKRUN irene.salaivao@woolworths.co.nz Toggle Sidebar Orders Deliveries Contro…" at bounding box center [295, 140] width 590 height 280
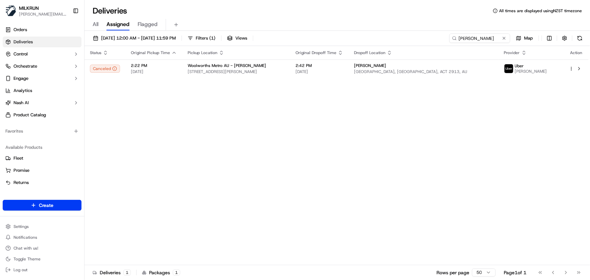
click at [162, 134] on div "Status Original Pickup Time Pickup Location Original Dropoff Time Dropoff Locat…" at bounding box center [337, 155] width 504 height 219
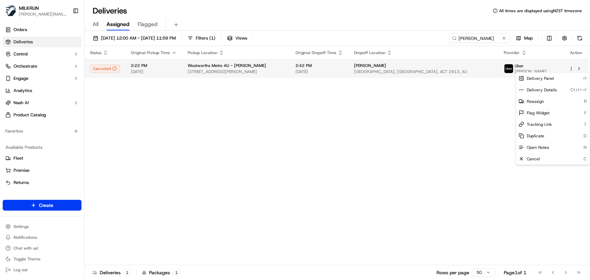
click at [571, 68] on html "MILKRUN irene.salaivao@woolworths.co.nz Toggle Sidebar Orders Deliveries Contro…" at bounding box center [295, 140] width 590 height 280
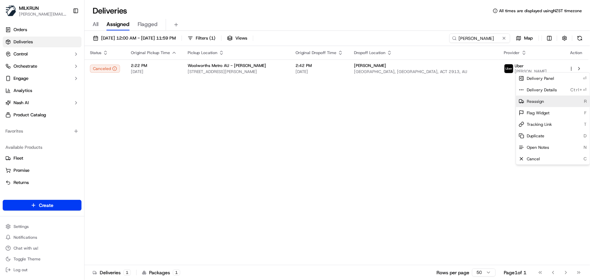
click at [550, 102] on div "Reassign R" at bounding box center [553, 102] width 74 height 12
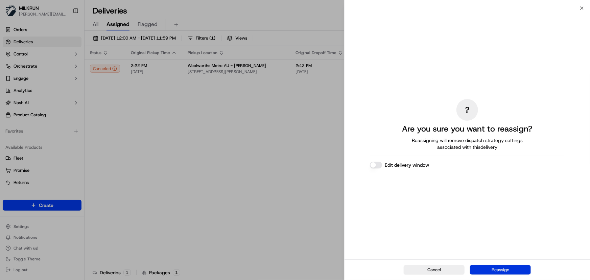
click at [491, 268] on button "Reassign" at bounding box center [500, 269] width 61 height 9
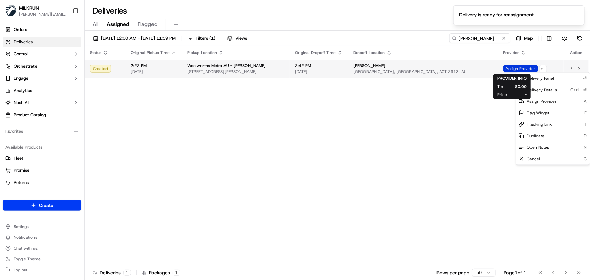
click at [504, 68] on span "Assign Provider" at bounding box center [521, 68] width 35 height 7
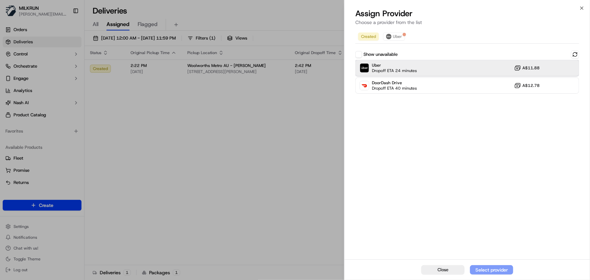
click at [485, 71] on div "Uber Dropoff ETA 24 minutes A$11.88" at bounding box center [467, 68] width 224 height 16
click at [497, 270] on div "Assign Provider" at bounding box center [491, 270] width 33 height 7
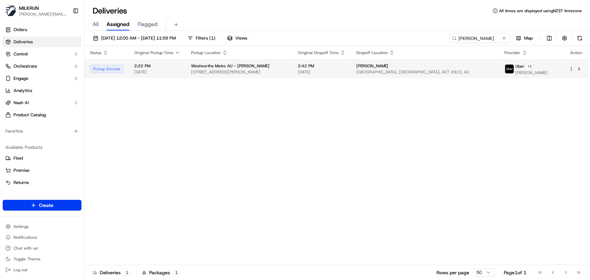
click at [287, 69] on span "[STREET_ADDRESS][PERSON_NAME]" at bounding box center [239, 71] width 96 height 5
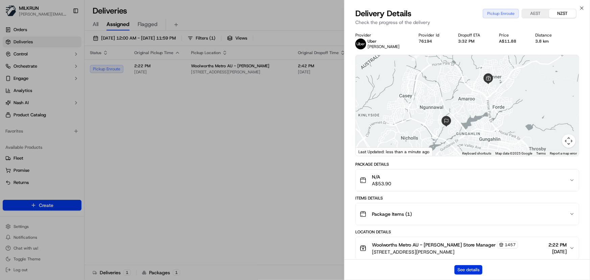
click at [469, 269] on button "See details" at bounding box center [469, 269] width 28 height 9
click at [582, 8] on icon "button" at bounding box center [581, 7] width 5 height 5
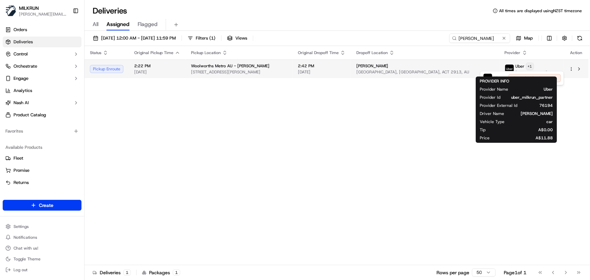
click at [521, 68] on html "MILKRUN irene.salaivao@woolworths.co.nz Toggle Sidebar Orders Deliveries Contro…" at bounding box center [295, 140] width 590 height 280
click at [414, 127] on html "MILKRUN irene.salaivao@woolworths.co.nz Toggle Sidebar Orders Deliveries Contro…" at bounding box center [295, 140] width 590 height 280
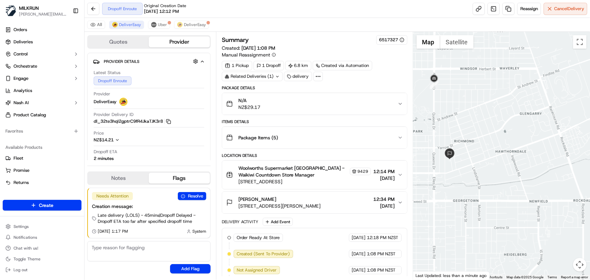
drag, startPoint x: 525, startPoint y: 239, endPoint x: 436, endPoint y: 140, distance: 133.7
click at [436, 140] on div at bounding box center [501, 156] width 177 height 248
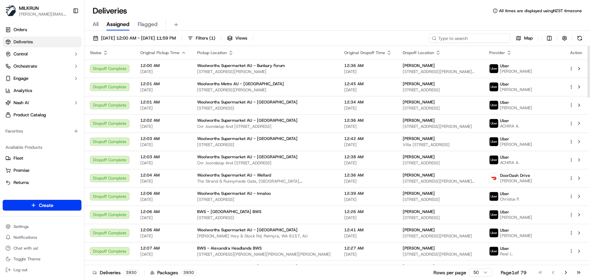
click at [469, 39] on input at bounding box center [469, 37] width 81 height 9
type input "[PERSON_NAME] kaal"
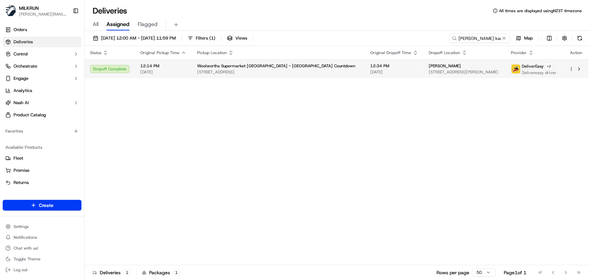
click at [429, 70] on span "[STREET_ADDRESS][PERSON_NAME]" at bounding box center [464, 71] width 71 height 5
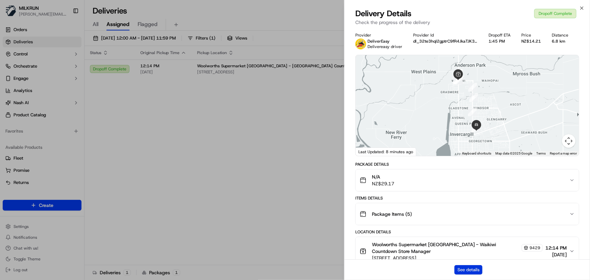
click at [472, 273] on button "See details" at bounding box center [469, 269] width 28 height 9
click at [582, 8] on icon "button" at bounding box center [582, 8] width 3 height 3
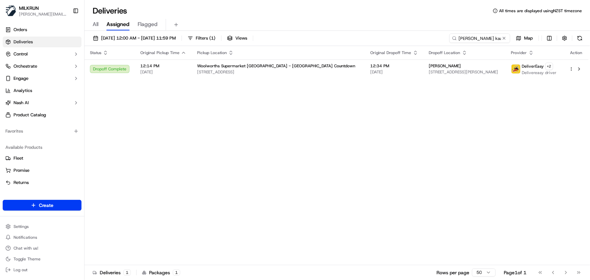
click at [288, 172] on div "Status Original Pickup Time Pickup Location Original Dropoff Time Dropoff Locat…" at bounding box center [337, 155] width 504 height 219
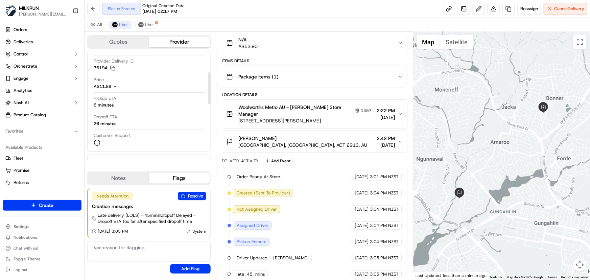
scroll to position [61, 0]
